Goal: Find specific page/section: Find specific page/section

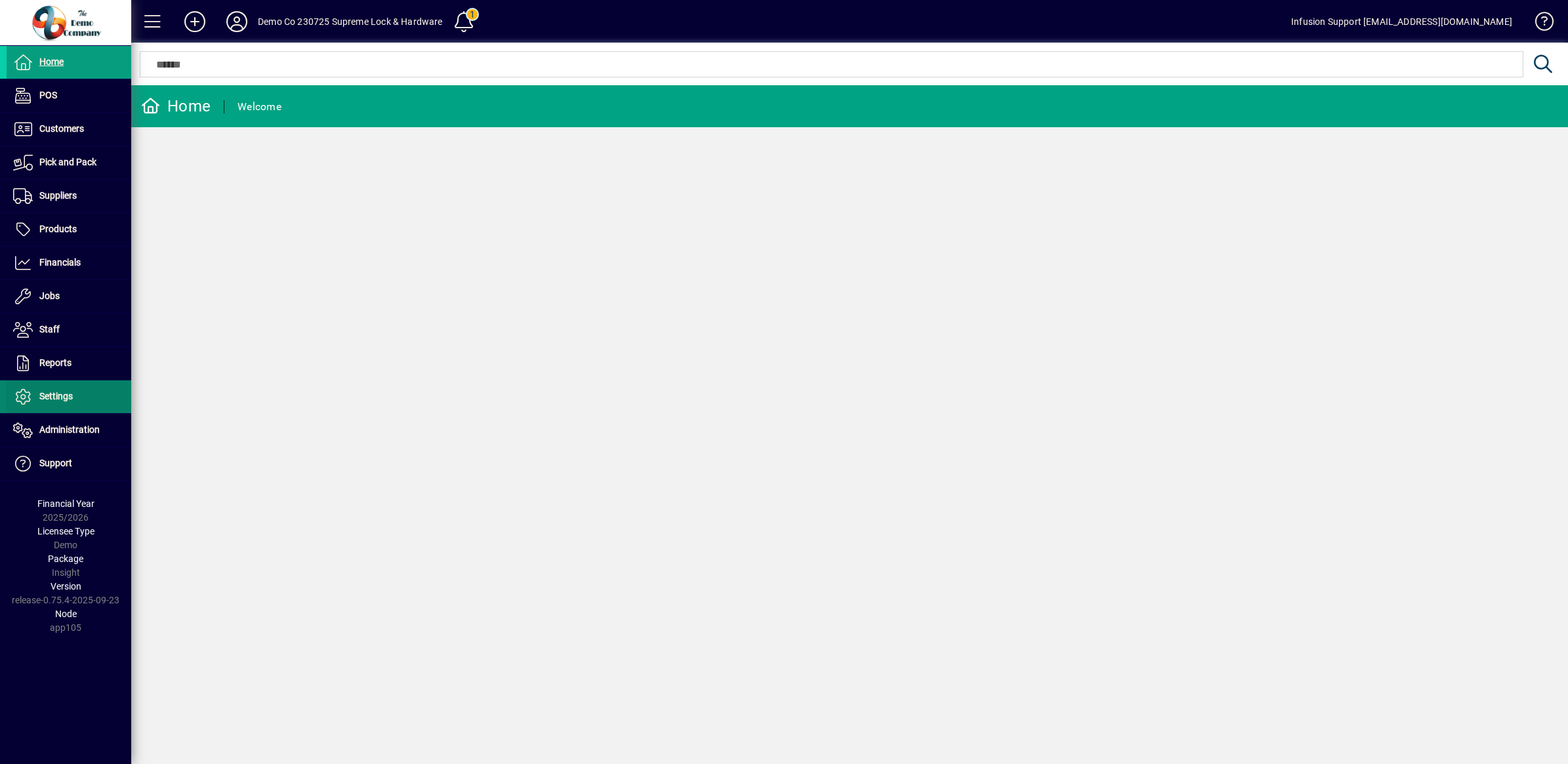
click at [49, 401] on span "Settings" at bounding box center [56, 396] width 34 height 11
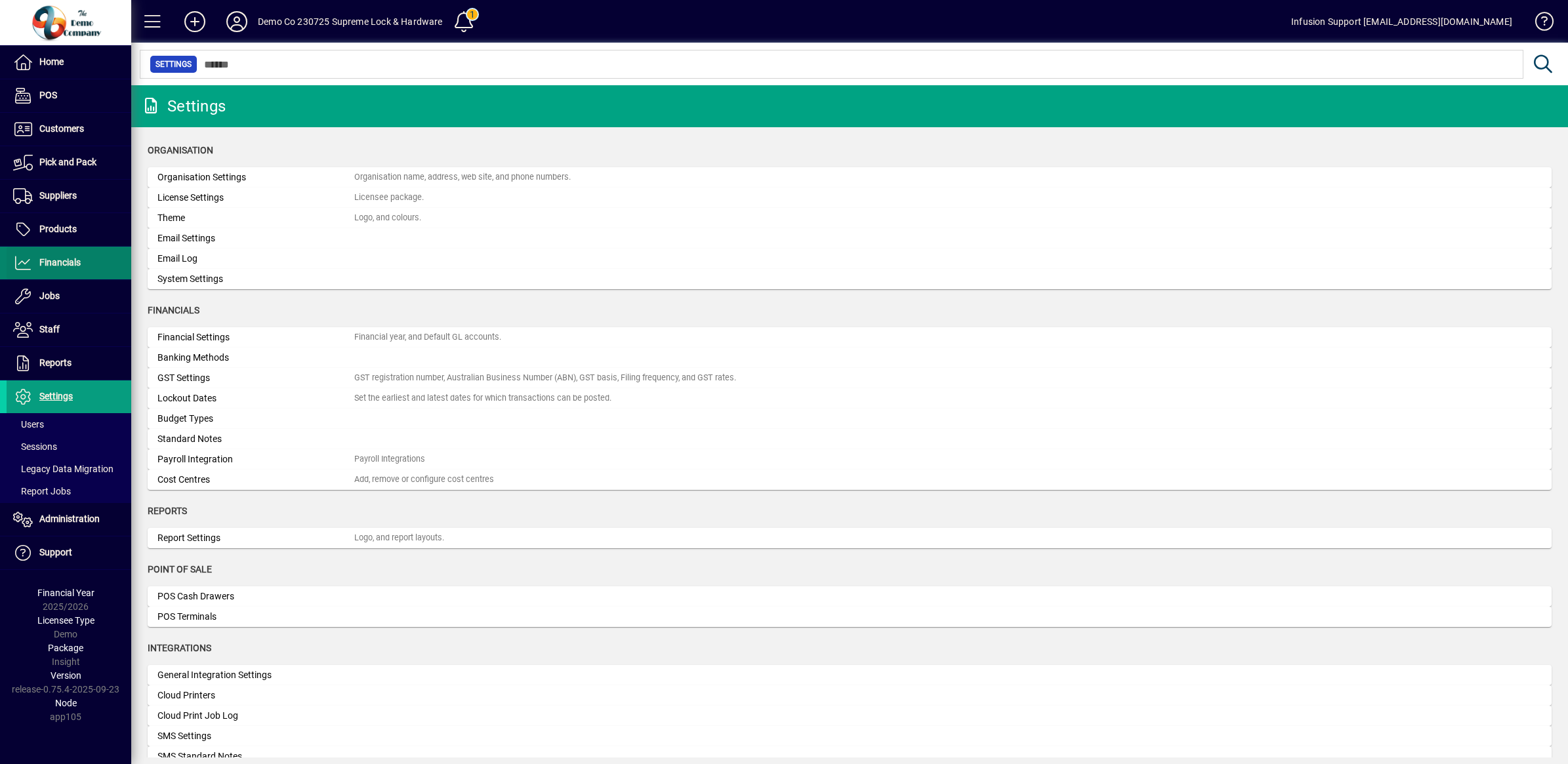
click at [57, 271] on span "Financials" at bounding box center [43, 263] width 75 height 16
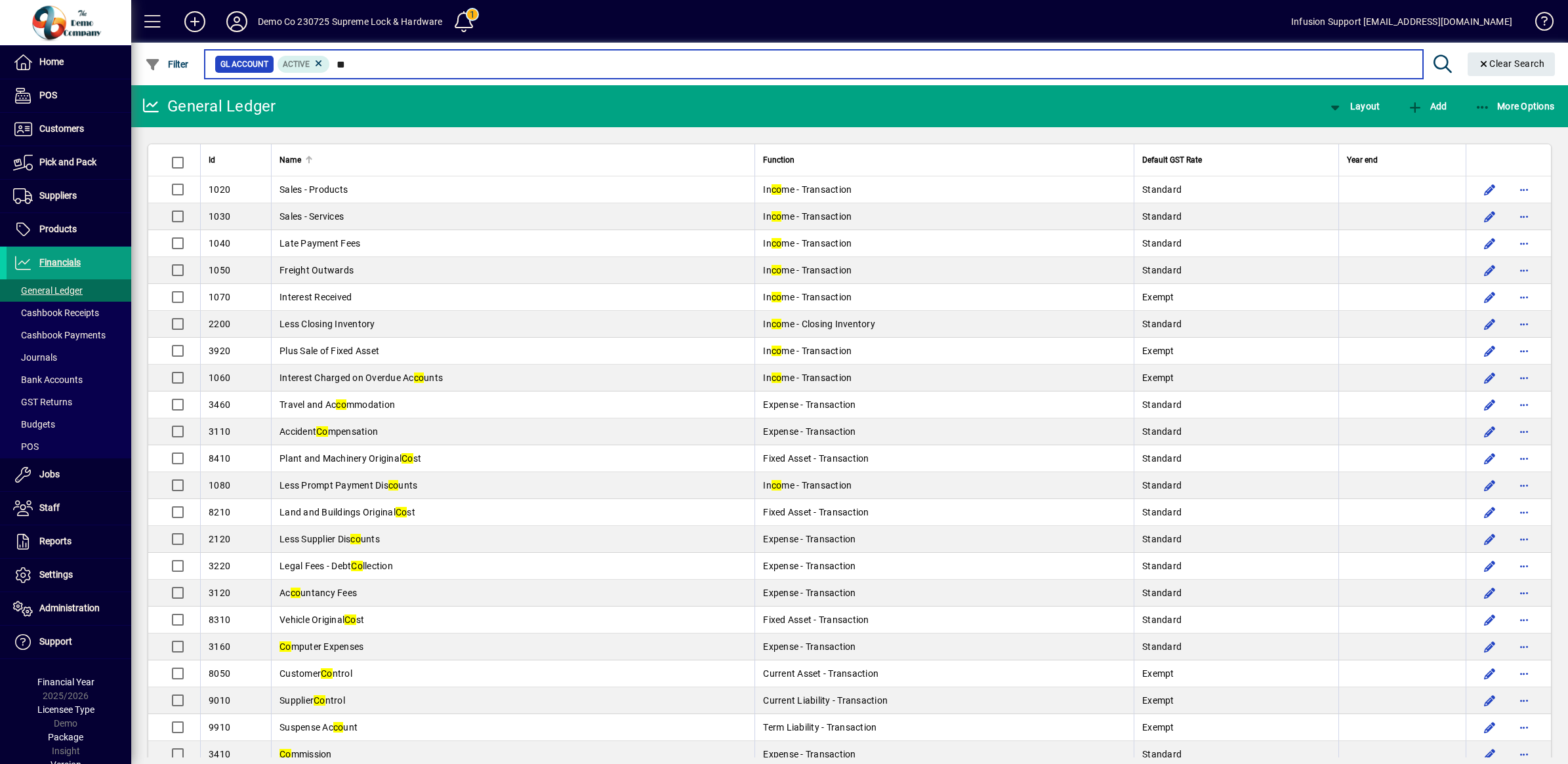
type input "*"
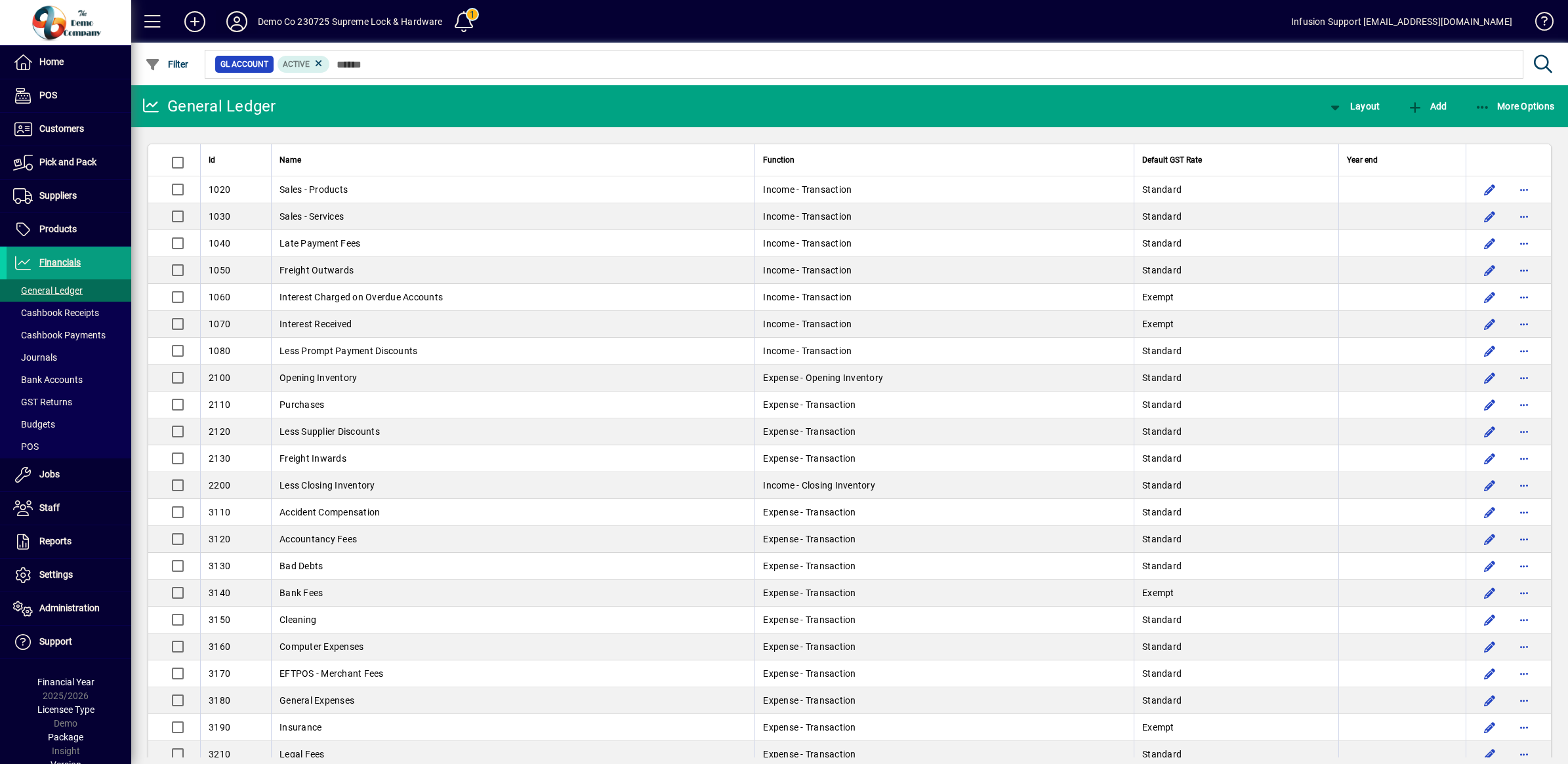
click at [233, 21] on icon at bounding box center [237, 22] width 26 height 21
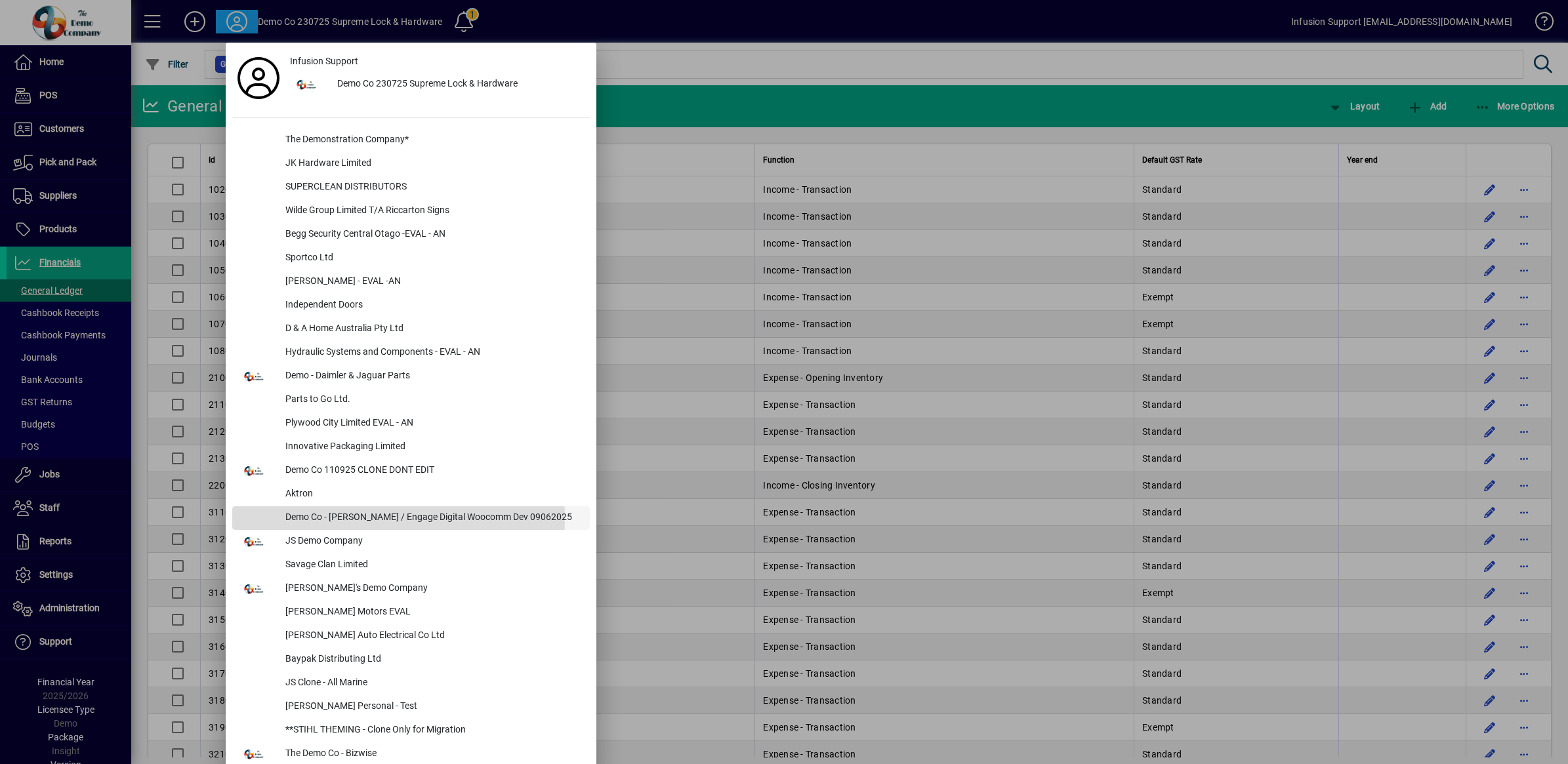
click at [336, 519] on div "Demo Co - [PERSON_NAME] / Engage Digital Woocomm Dev 09062025" at bounding box center [432, 518] width 315 height 24
